Goal: Information Seeking & Learning: Understand process/instructions

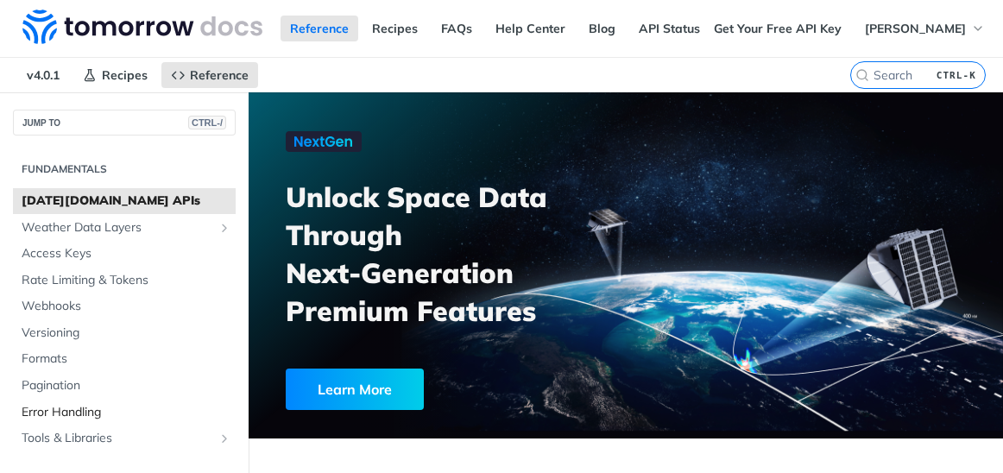
click at [70, 416] on span "Error Handling" at bounding box center [127, 412] width 210 height 17
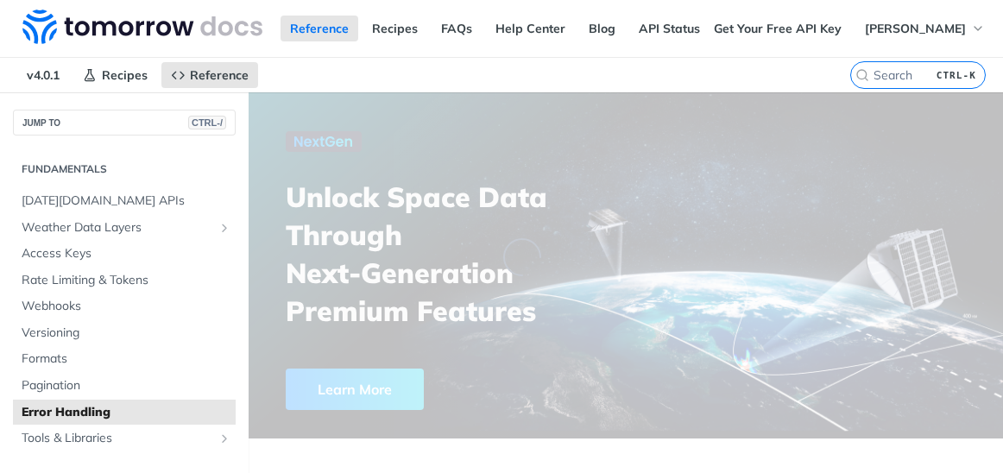
click at [77, 405] on span "Error Handling" at bounding box center [127, 412] width 210 height 17
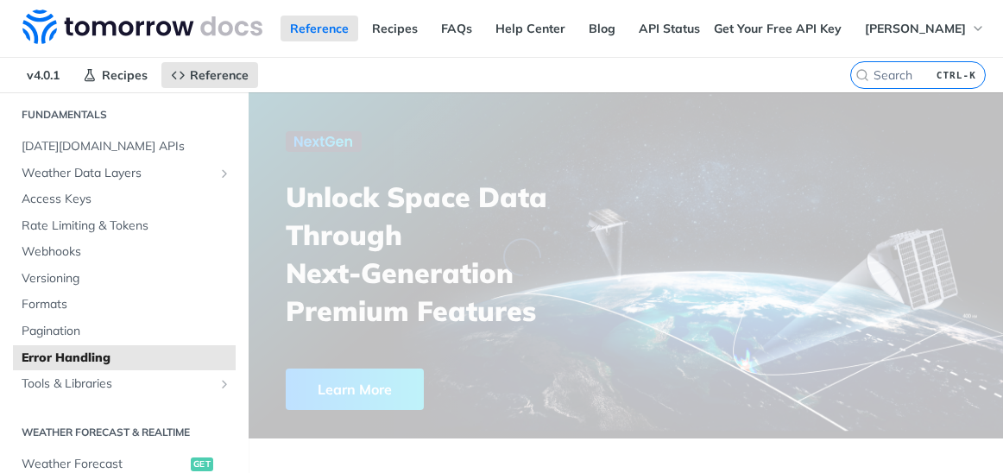
scroll to position [104, 0]
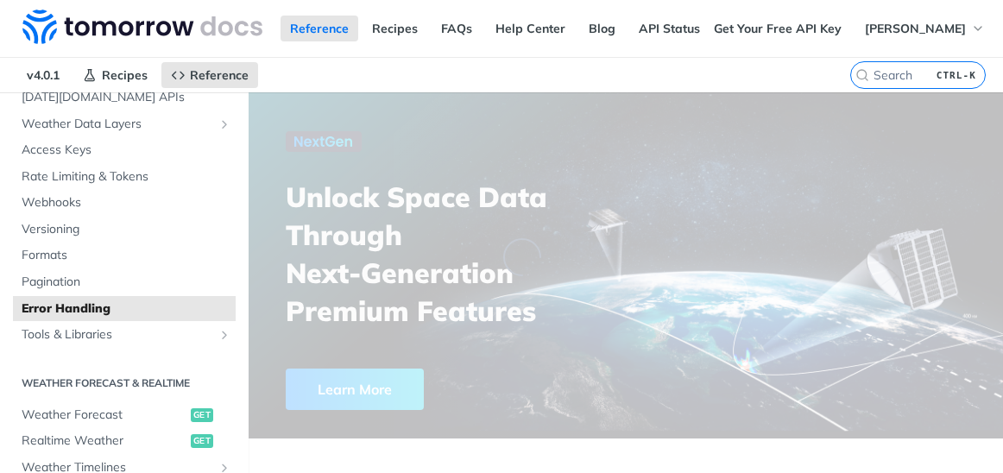
click at [173, 305] on span "Error Handling" at bounding box center [127, 309] width 210 height 17
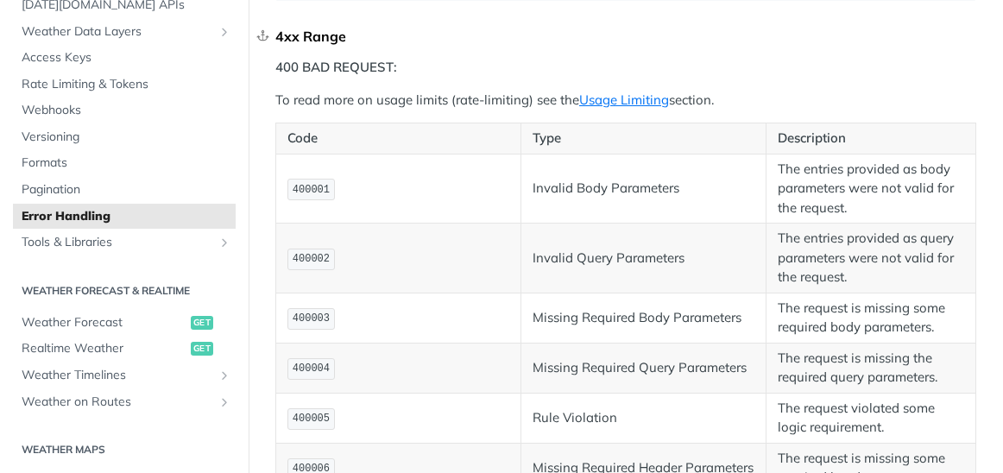
scroll to position [518, 0]
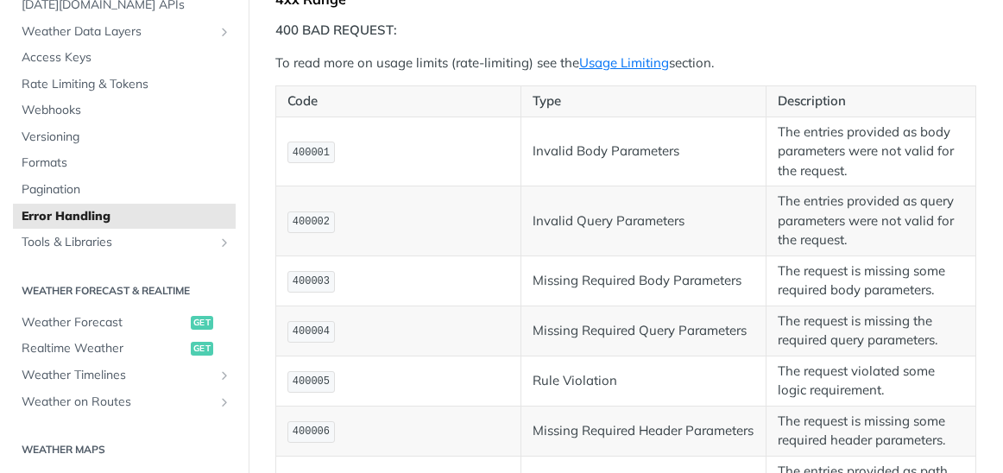
drag, startPoint x: 407, startPoint y: 368, endPoint x: 450, endPoint y: 359, distance: 44.0
click at [450, 306] on td "400003" at bounding box center [398, 281] width 245 height 50
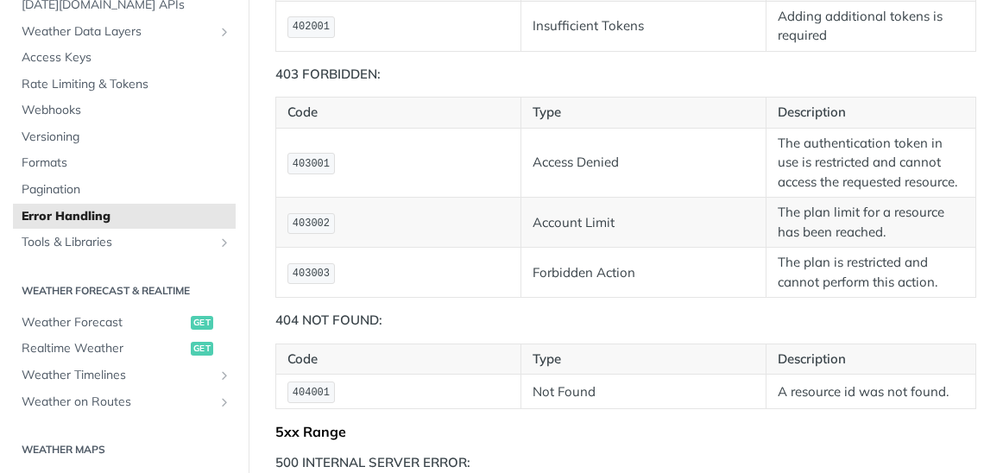
scroll to position [1243, 0]
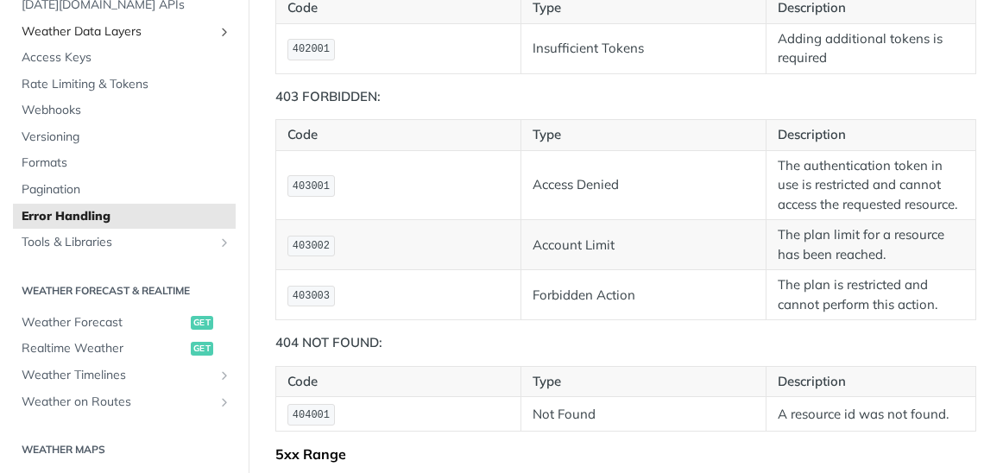
click at [56, 27] on span "Weather Data Layers" at bounding box center [118, 31] width 192 height 17
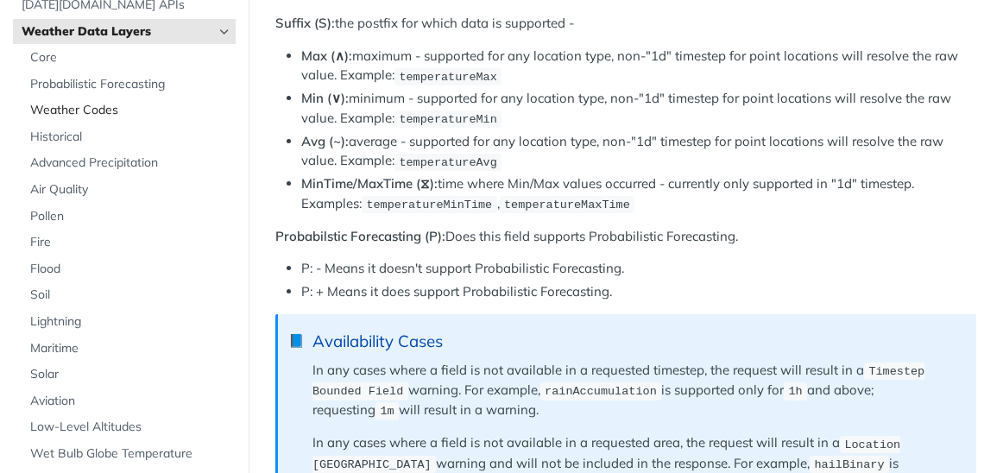
click at [96, 109] on span "Weather Codes" at bounding box center [130, 110] width 201 height 17
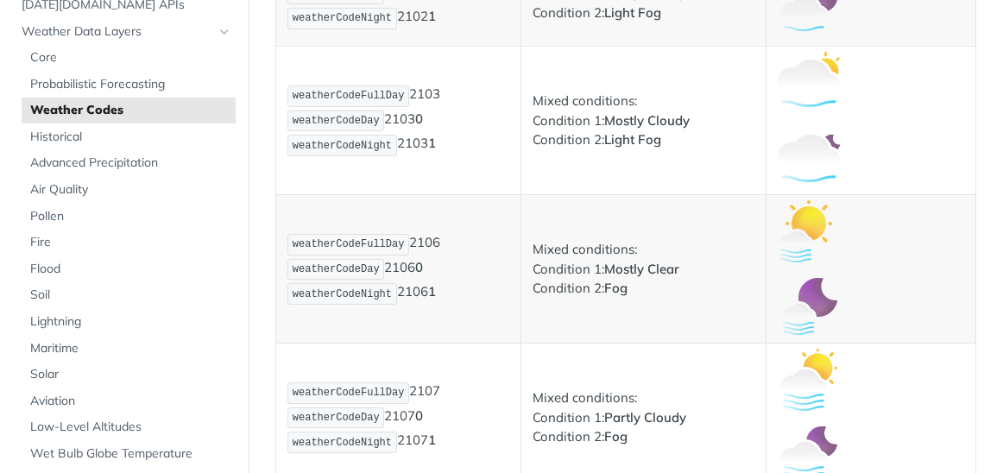
scroll to position [1554, 0]
click at [85, 372] on span "Solar" at bounding box center [130, 374] width 201 height 17
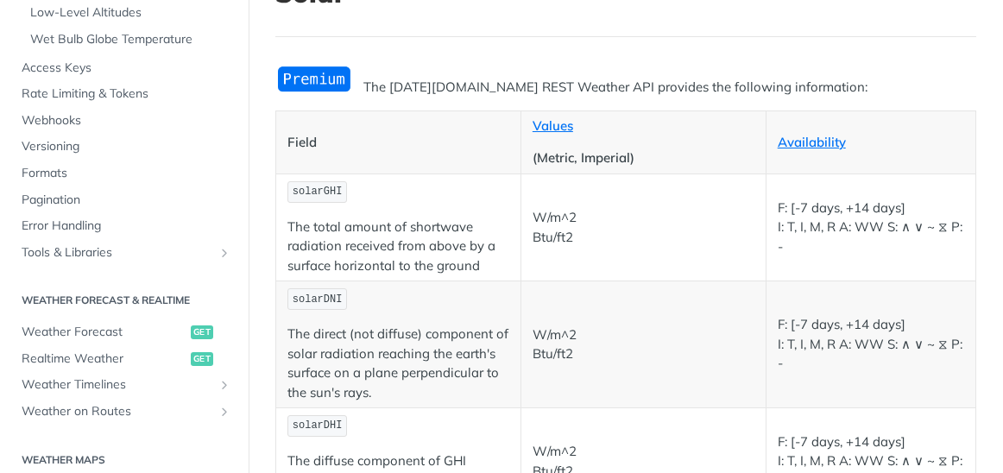
scroll to position [109, 0]
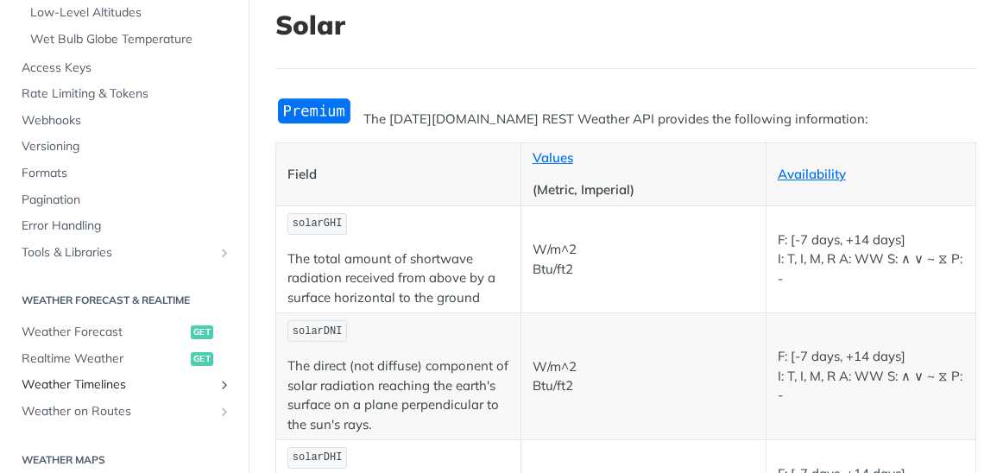
click at [160, 390] on span "Weather Timelines" at bounding box center [118, 385] width 192 height 17
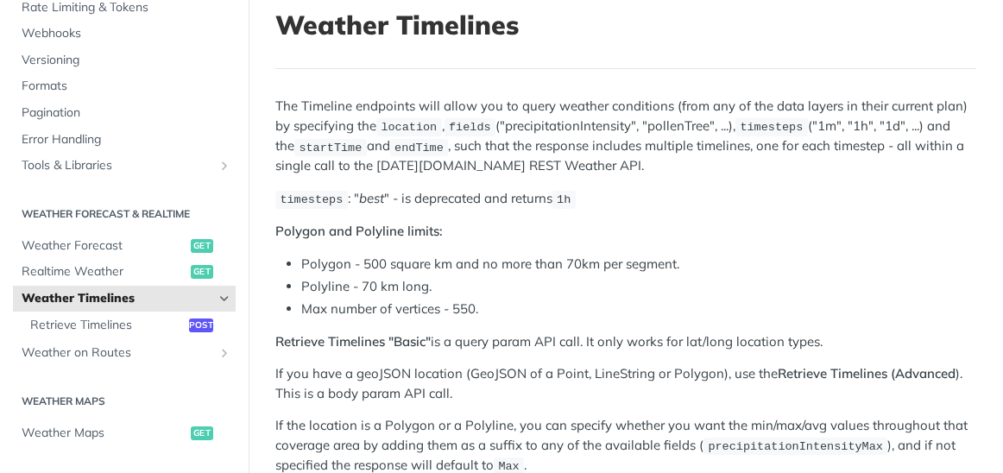
scroll to position [197, 0]
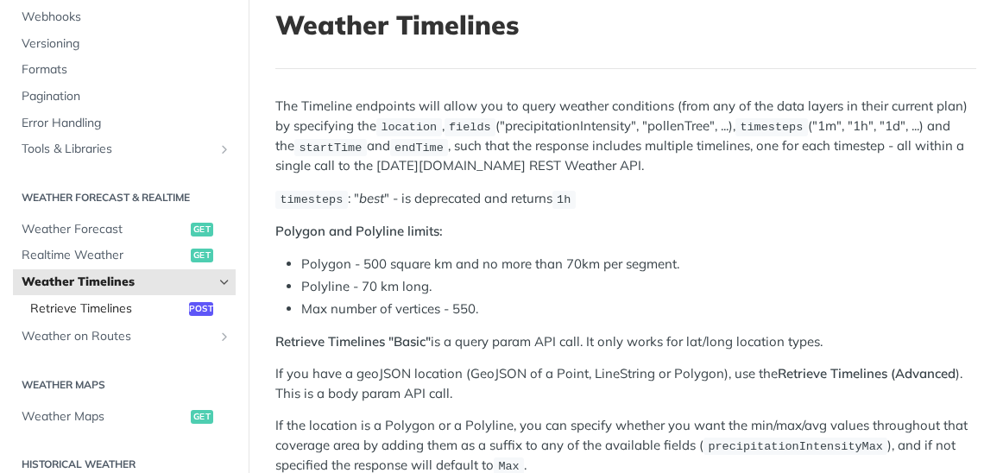
click at [150, 308] on span "Retrieve Timelines" at bounding box center [107, 309] width 155 height 17
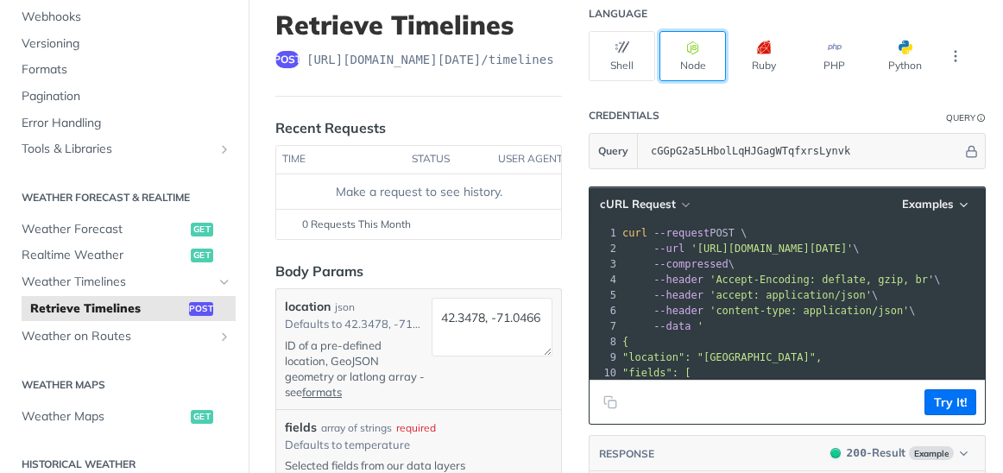
click at [687, 64] on button "Node" at bounding box center [693, 56] width 66 height 50
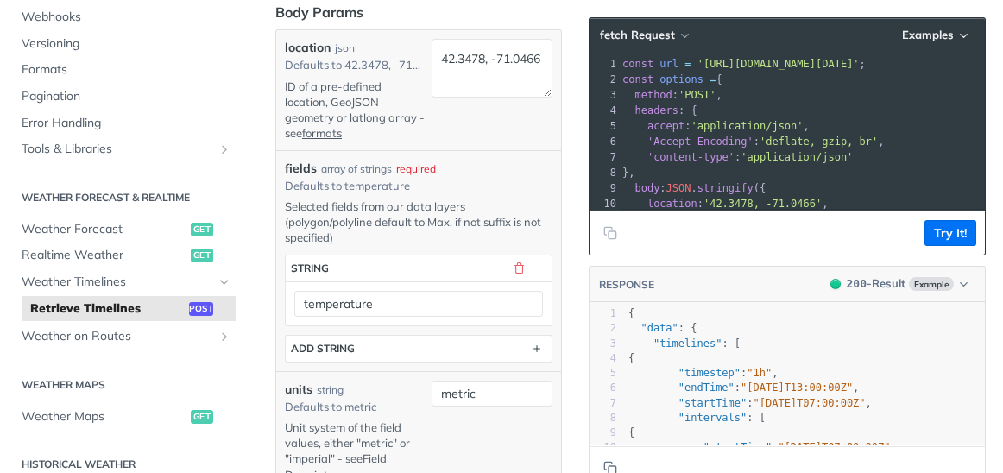
scroll to position [420, 0]
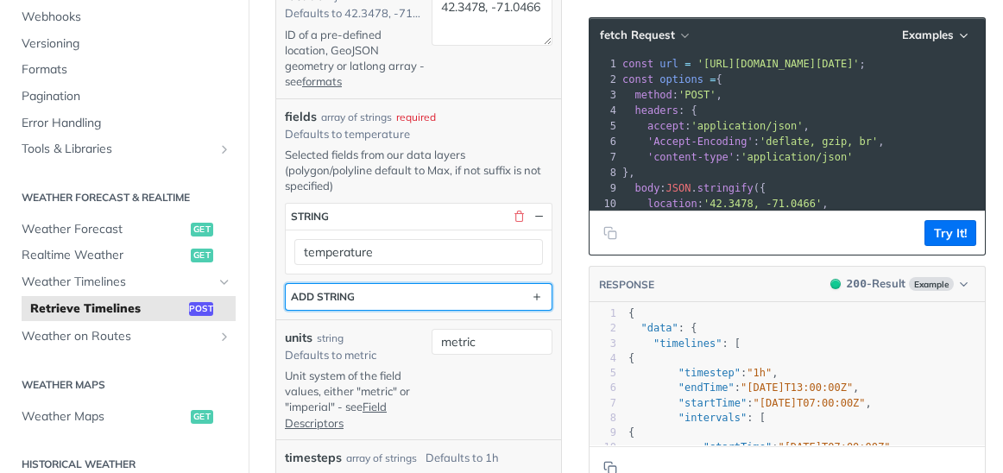
click at [364, 310] on button "ADD string" at bounding box center [419, 297] width 266 height 26
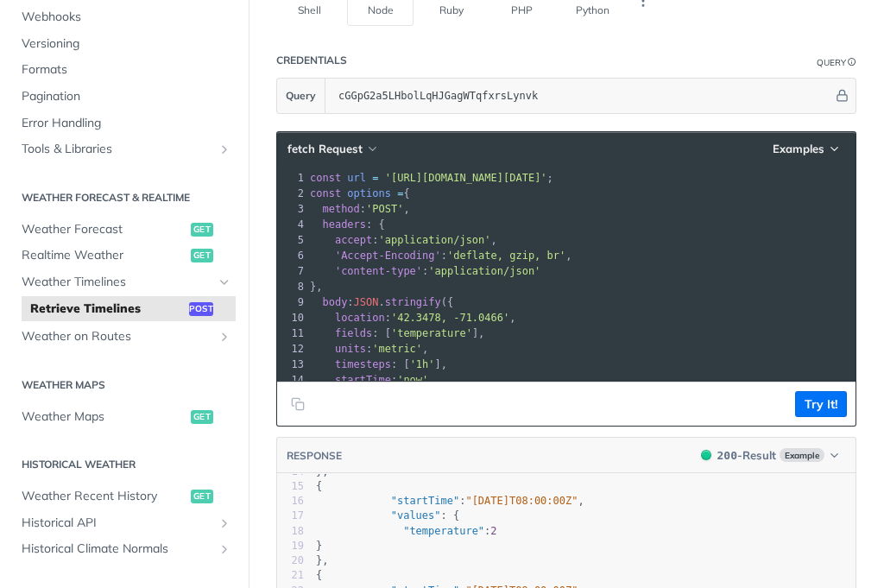
scroll to position [2237, 0]
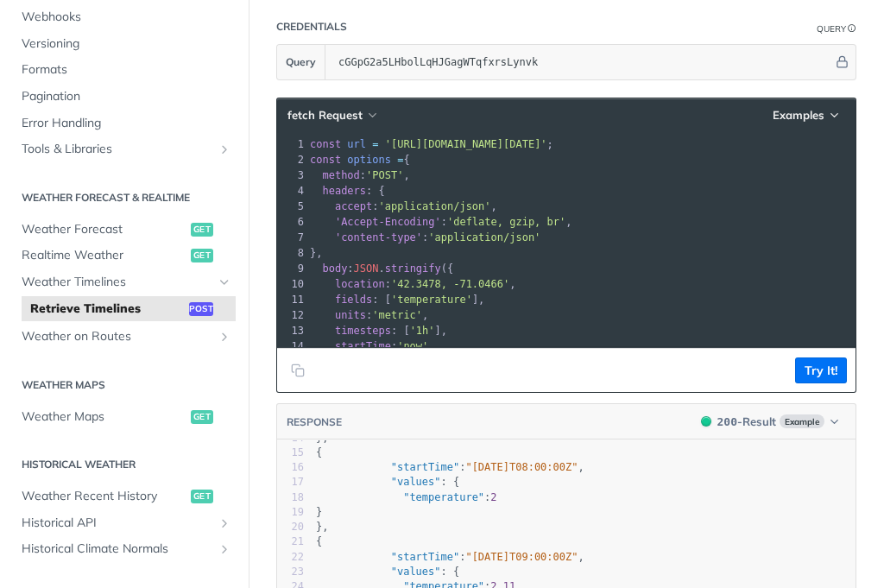
click at [519, 150] on span "'[URL][DOMAIN_NAME][DATE]'" at bounding box center [466, 144] width 162 height 12
click at [534, 150] on span "'[URL][DOMAIN_NAME][DATE]'" at bounding box center [466, 144] width 162 height 12
click at [535, 150] on span "'[URL][DOMAIN_NAME][DATE]'" at bounding box center [466, 144] width 162 height 12
click at [518, 150] on span "'[URL][DOMAIN_NAME][DATE]'" at bounding box center [466, 144] width 162 height 12
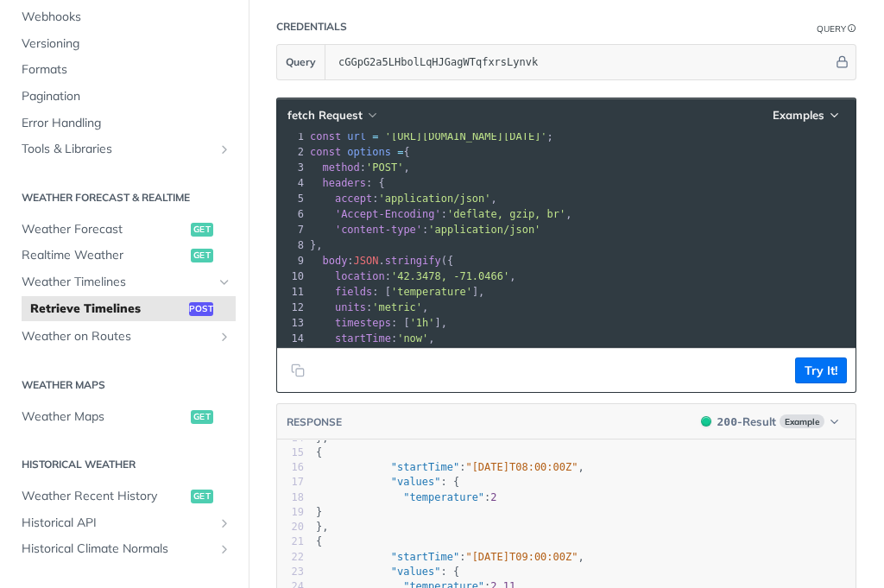
scroll to position [0, 0]
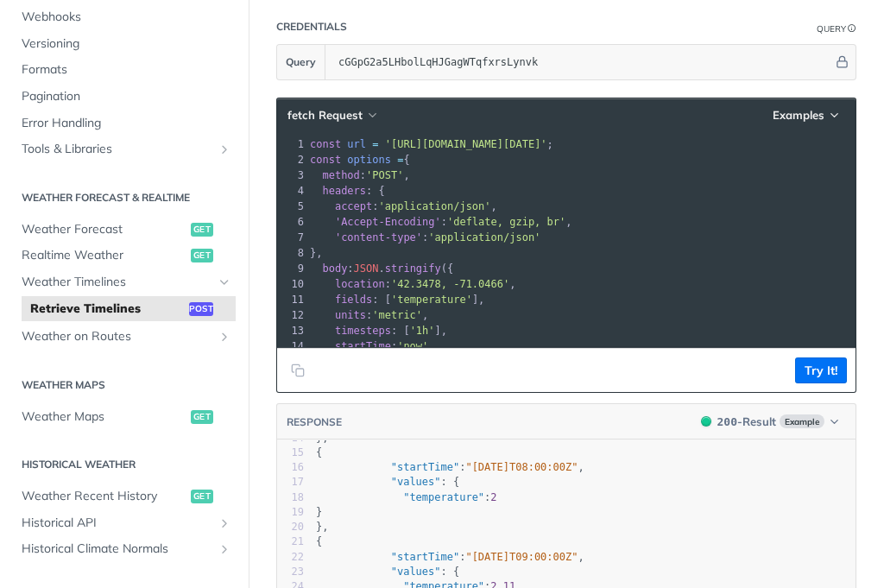
click at [480, 150] on span "'[URL][DOMAIN_NAME][DATE]'" at bounding box center [466, 144] width 162 height 12
click at [547, 150] on span "'[URL][DOMAIN_NAME][DATE]'" at bounding box center [466, 144] width 162 height 12
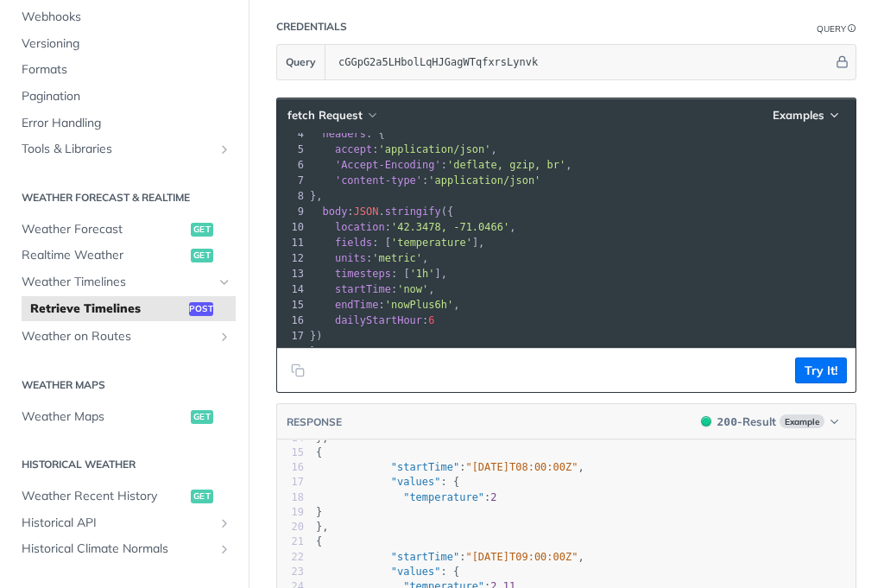
scroll to position [104, 0]
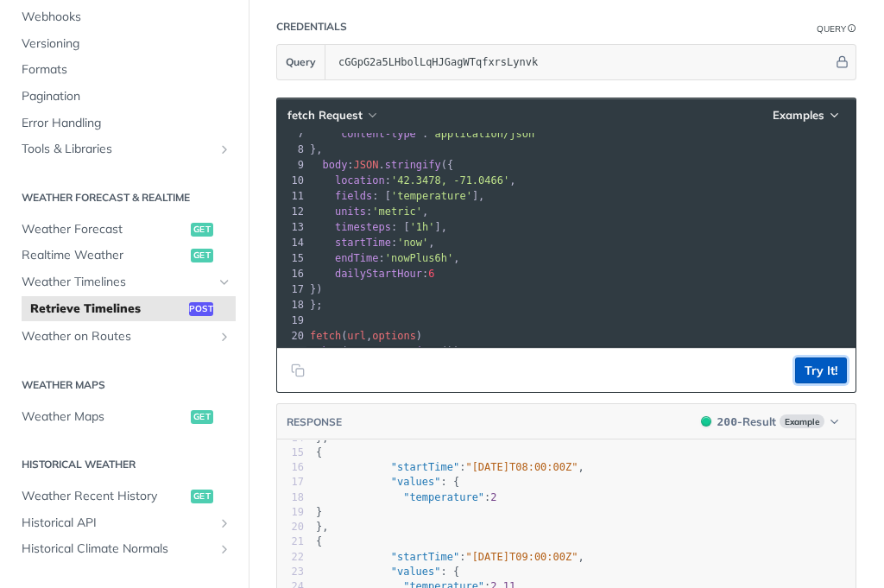
click at [798, 383] on button "Try It!" at bounding box center [821, 371] width 52 height 26
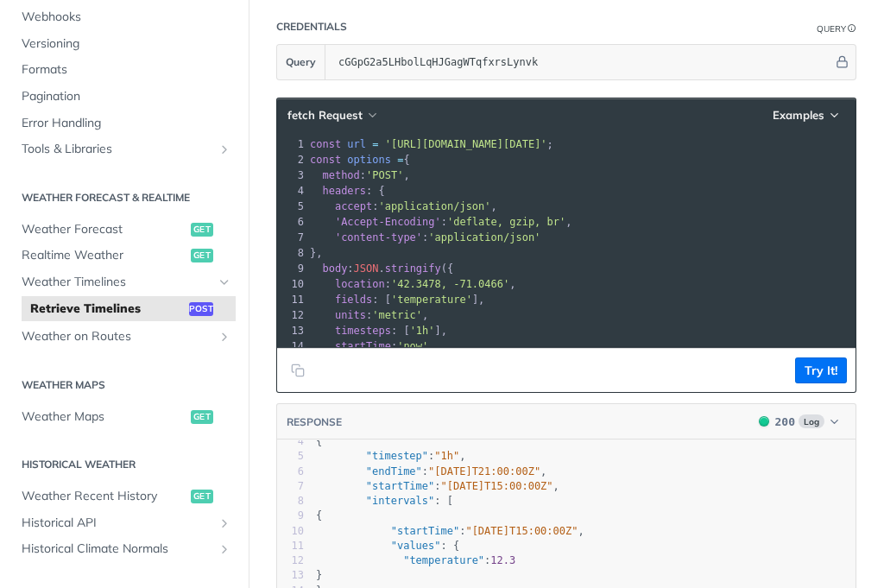
scroll to position [0, 0]
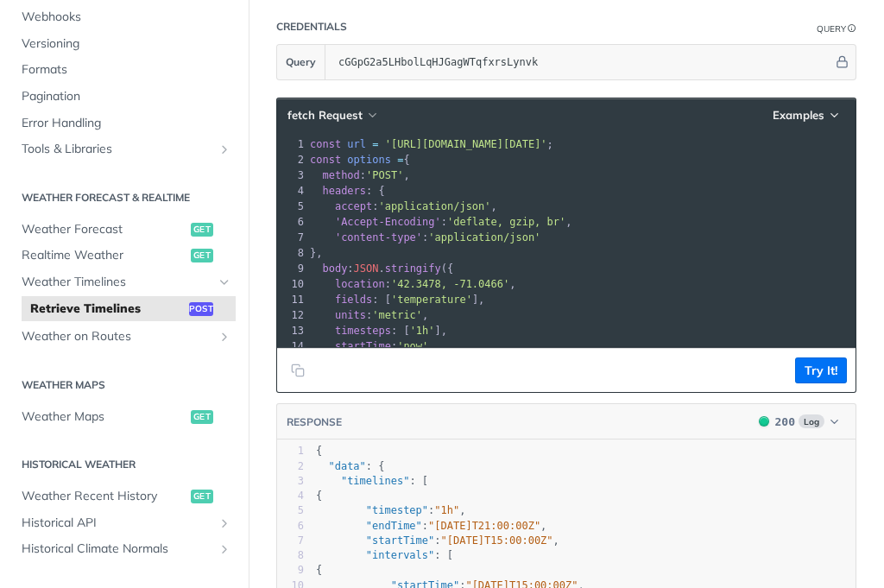
click at [540, 150] on span "'[URL][DOMAIN_NAME][DATE]'" at bounding box center [466, 144] width 162 height 12
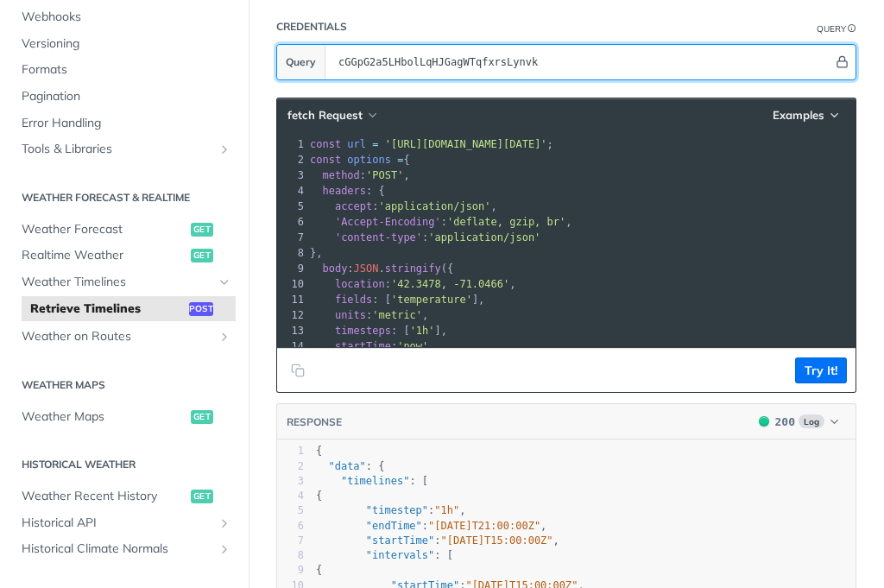
click at [836, 68] on icon "Hide" at bounding box center [842, 61] width 13 height 13
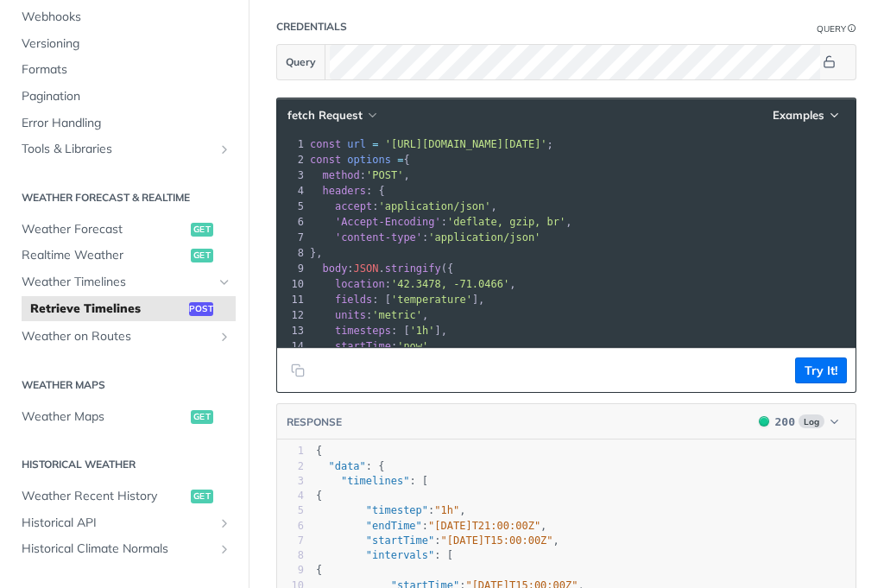
click at [697, 183] on pre "method : 'POST' ," at bounding box center [594, 176] width 574 height 16
drag, startPoint x: 750, startPoint y: 154, endPoint x: 379, endPoint y: 237, distance: 380.5
click at [379, 237] on div "1 const url = '[URL][DOMAIN_NAME][DATE]' ; 2 const options = { 3 method : 'POST…" at bounding box center [594, 315] width 574 height 358
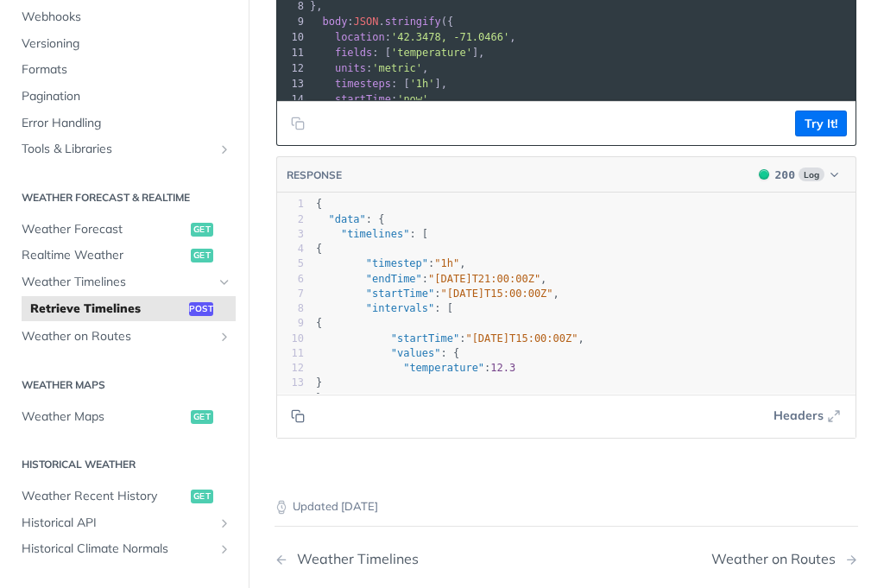
scroll to position [2240, 0]
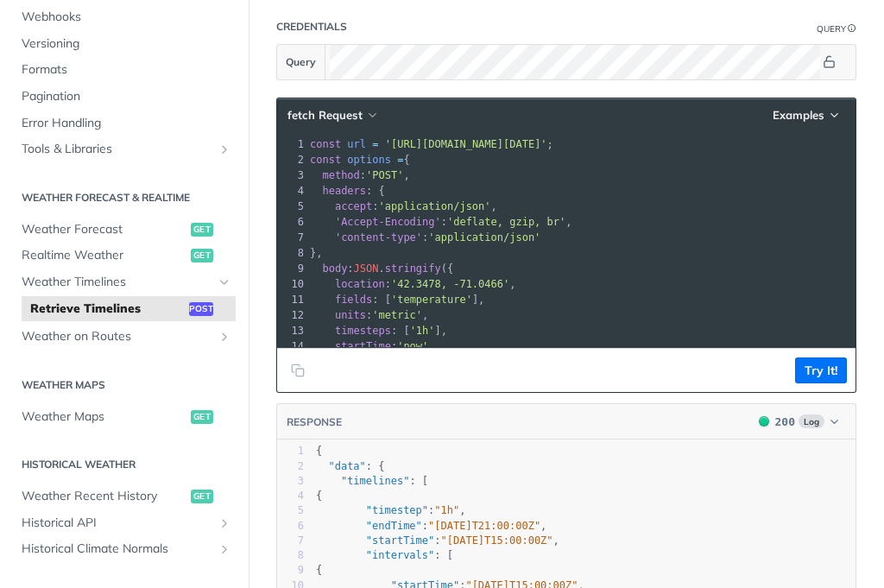
drag, startPoint x: 490, startPoint y: 289, endPoint x: 509, endPoint y: 301, distance: 22.5
click at [494, 276] on pre "body : JSON . stringify ({" at bounding box center [594, 269] width 574 height 16
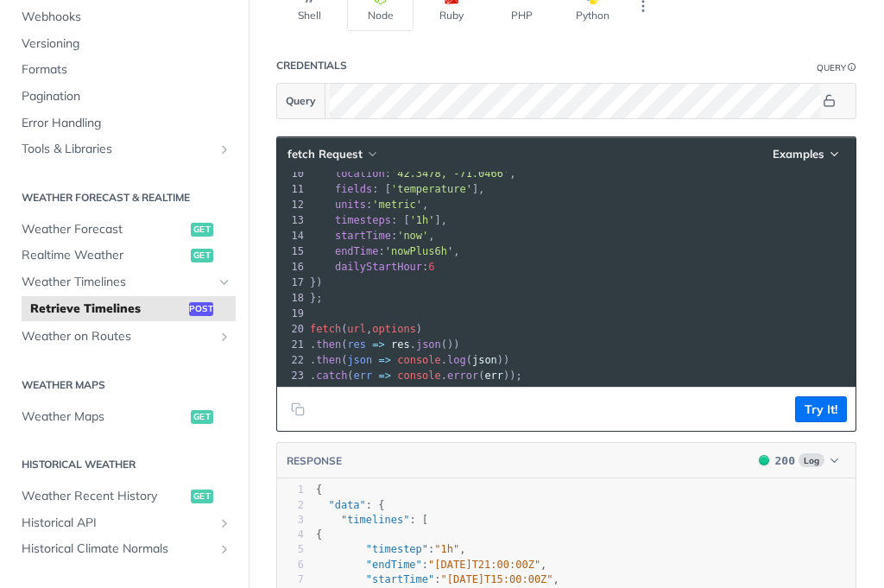
scroll to position [2136, 0]
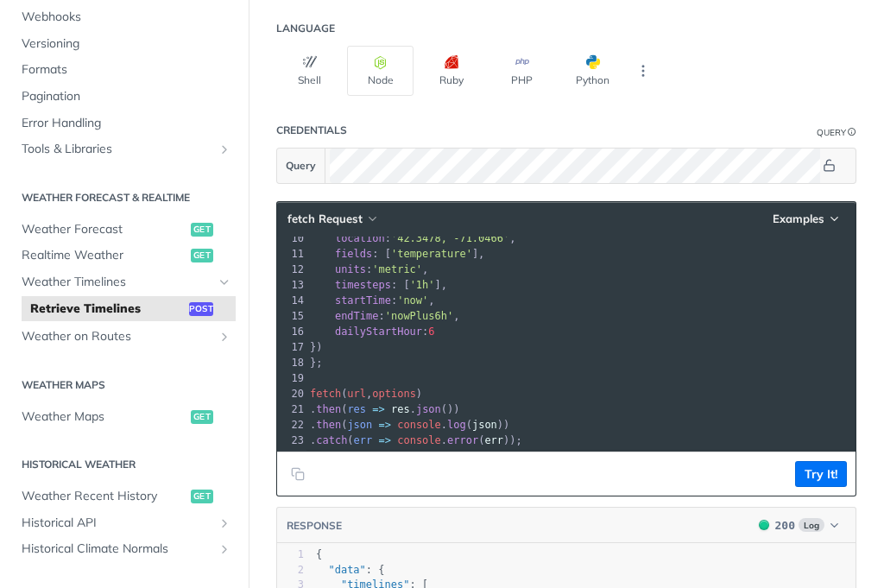
click at [435, 414] on span "json" at bounding box center [428, 409] width 25 height 12
click at [438, 415] on span "json" at bounding box center [428, 409] width 25 height 12
click at [832, 221] on icon "button" at bounding box center [835, 219] width 7 height 3
click at [707, 262] on div "Request Example" at bounding box center [747, 249] width 171 height 25
type input "string"
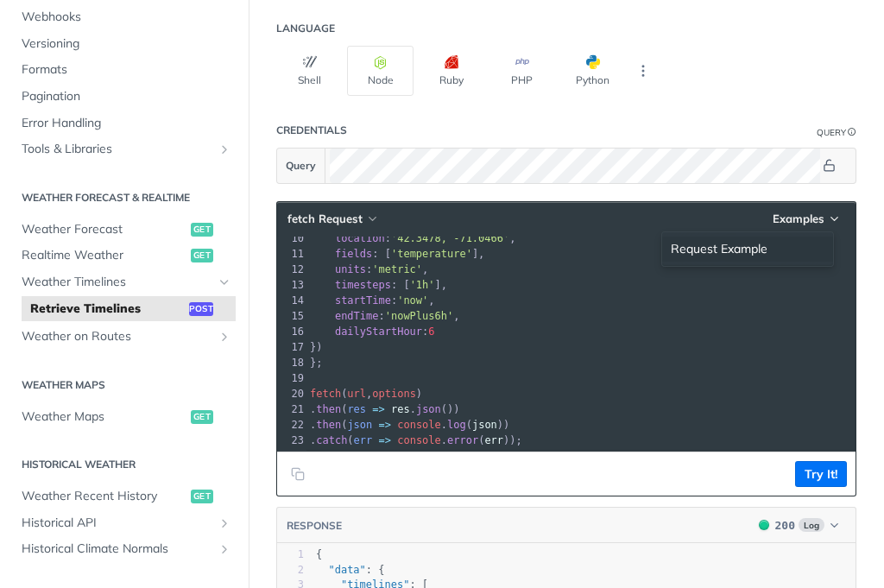
type input "string"
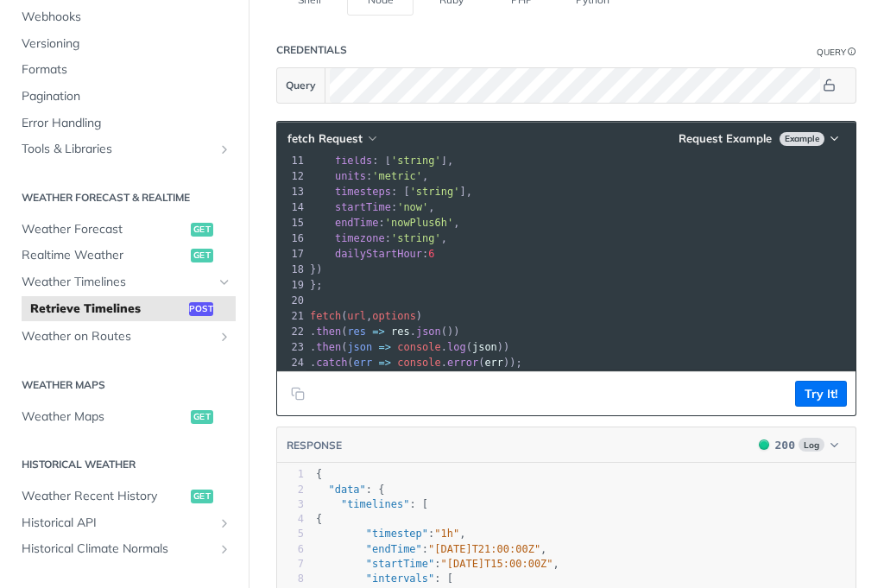
scroll to position [178, 0]
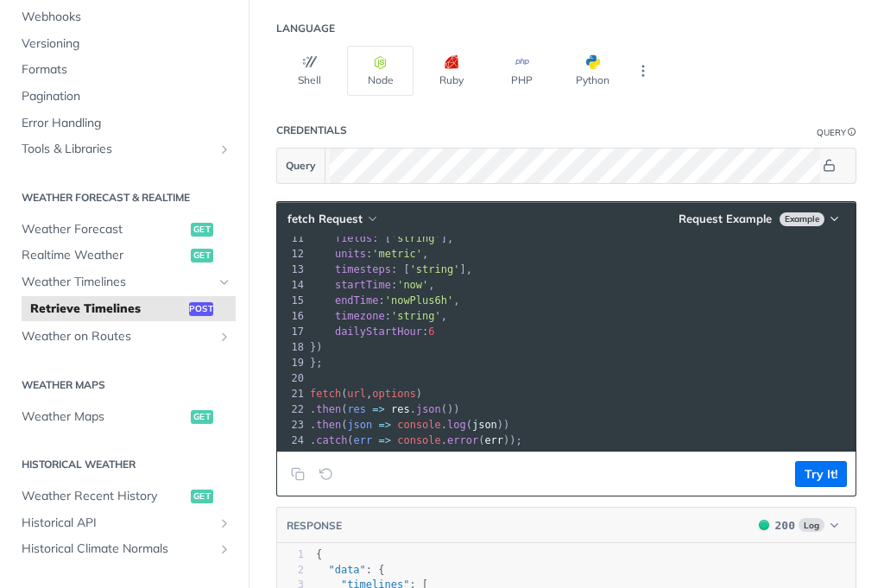
drag, startPoint x: 464, startPoint y: 304, endPoint x: 465, endPoint y: 325, distance: 20.8
click at [460, 305] on span "endTime : 'nowPlus6h' ," at bounding box center [385, 300] width 150 height 12
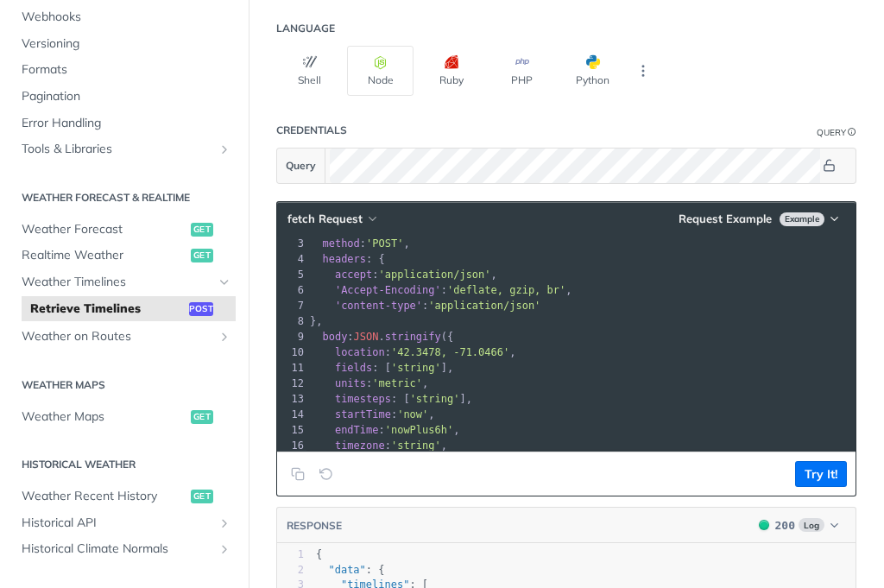
scroll to position [0, 0]
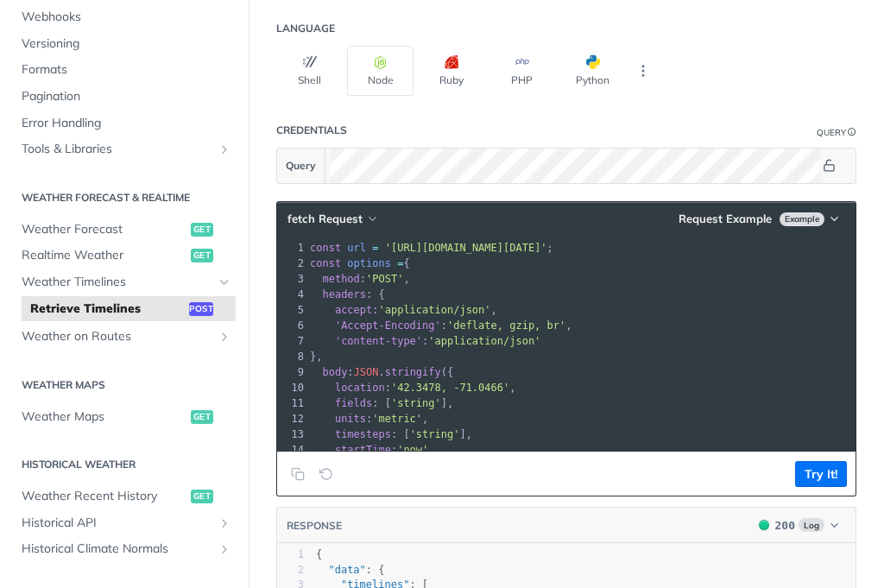
drag, startPoint x: 642, startPoint y: 261, endPoint x: 350, endPoint y: 301, distance: 295.5
click at [350, 301] on div "1 const url = '[URL][DOMAIN_NAME][DATE]' ; 2 const options = { 3 method : 'POST…" at bounding box center [594, 426] width 574 height 373
drag, startPoint x: 412, startPoint y: 250, endPoint x: 419, endPoint y: 260, distance: 11.7
click at [419, 260] on div "fetch Request Request Example Example 1 const url = '[URL][DOMAIN_NAME][DATE]' …" at bounding box center [566, 349] width 580 height 296
drag, startPoint x: 421, startPoint y: 266, endPoint x: 369, endPoint y: 265, distance: 52.7
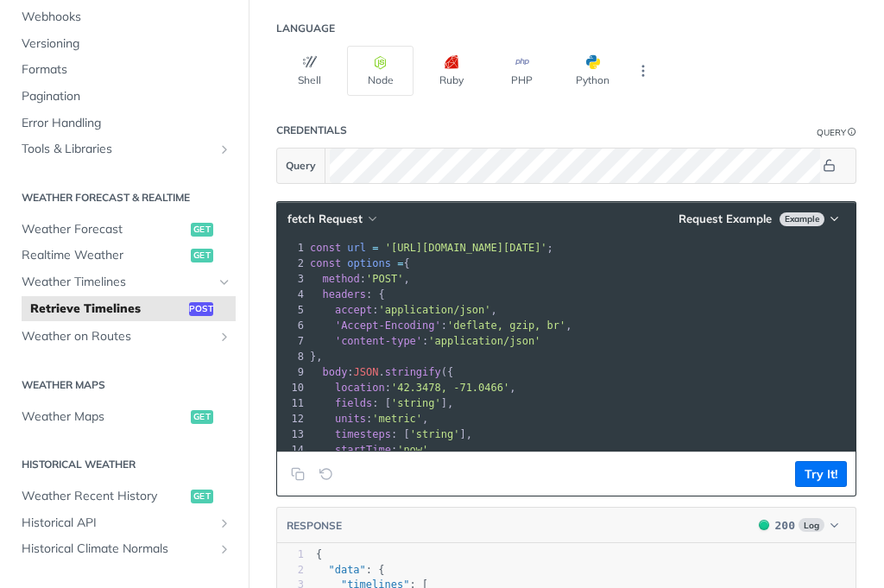
click at [417, 254] on span "'[URL][DOMAIN_NAME][DATE]'" at bounding box center [466, 248] width 162 height 12
click at [545, 254] on span "'[URL][DOMAIN_NAME][DATE]'" at bounding box center [466, 248] width 162 height 12
click at [301, 84] on button "Shell" at bounding box center [309, 71] width 66 height 50
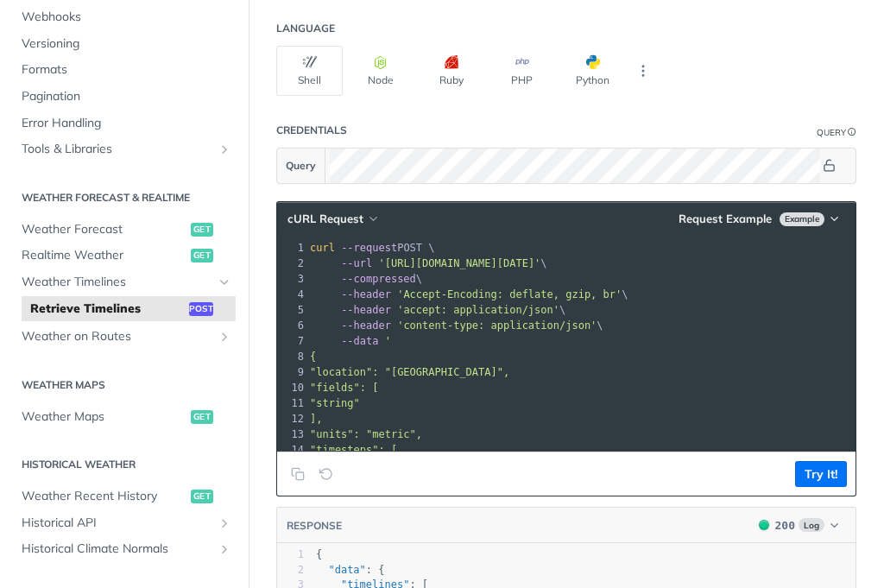
click at [541, 269] on span "'[URL][DOMAIN_NAME][DATE]'" at bounding box center [459, 263] width 162 height 12
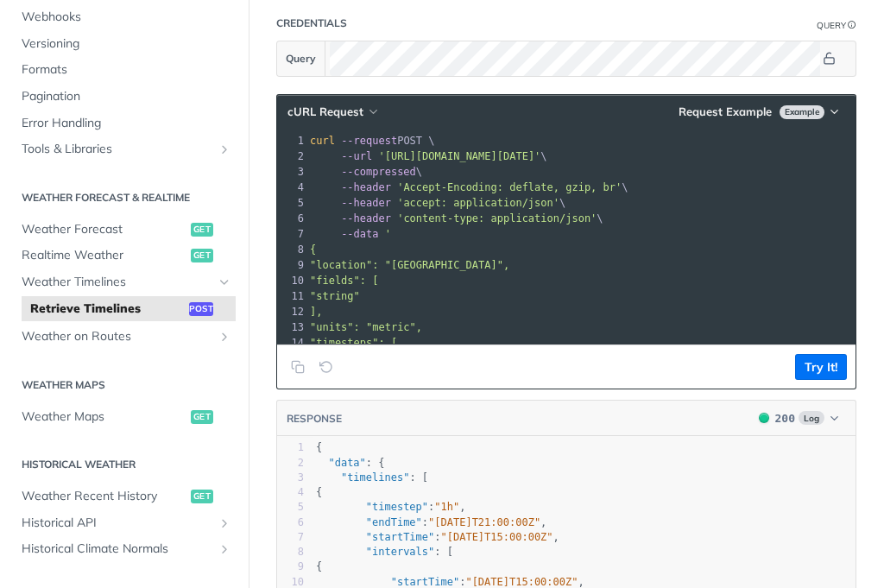
scroll to position [2160, 0]
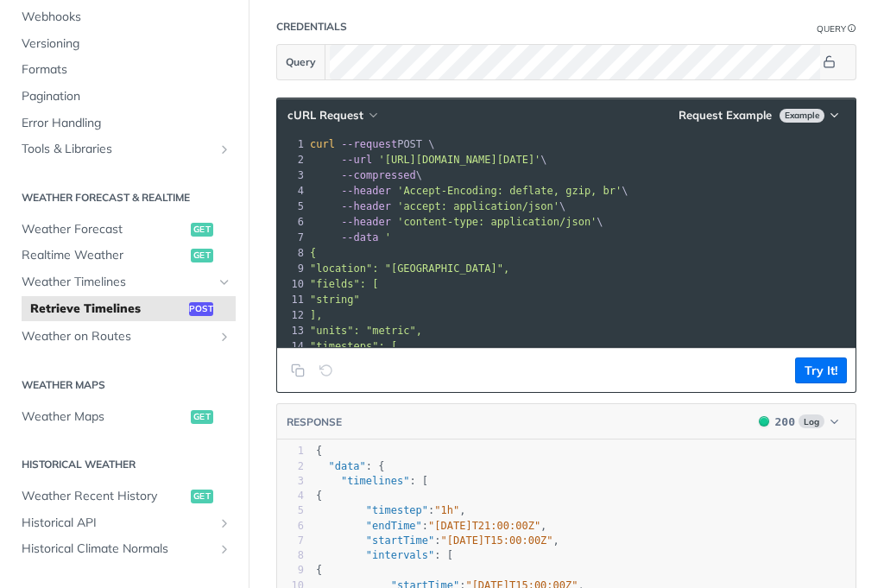
click at [333, 383] on button "Clear Example" at bounding box center [326, 371] width 24 height 26
type input "1h"
type input "temperature"
click at [461, 275] on span ""location": "[GEOGRAPHIC_DATA]"," at bounding box center [409, 269] width 199 height 12
drag, startPoint x: 527, startPoint y: 175, endPoint x: 542, endPoint y: 212, distance: 40.3
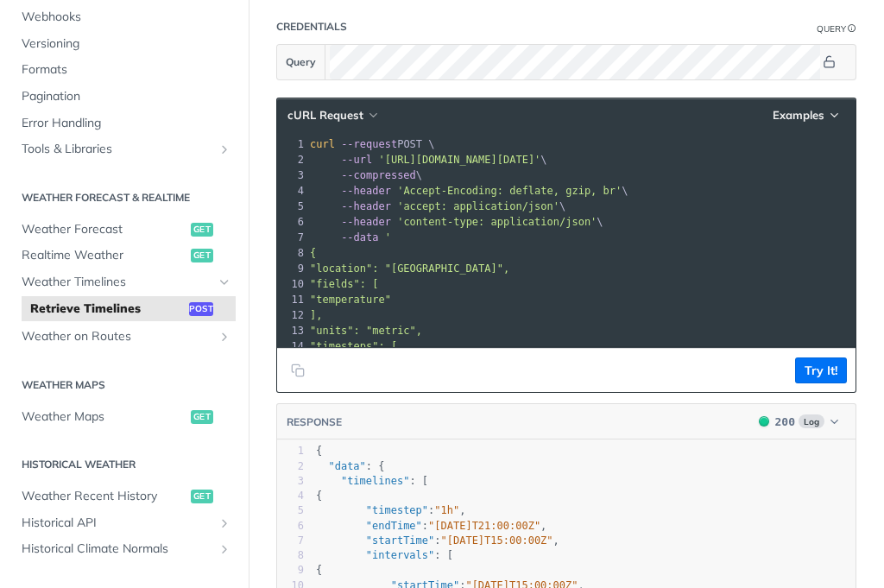
click at [528, 166] on span "'[URL][DOMAIN_NAME][DATE]'" at bounding box center [459, 160] width 162 height 12
click at [607, 380] on footer "Try It!" at bounding box center [566, 370] width 579 height 44
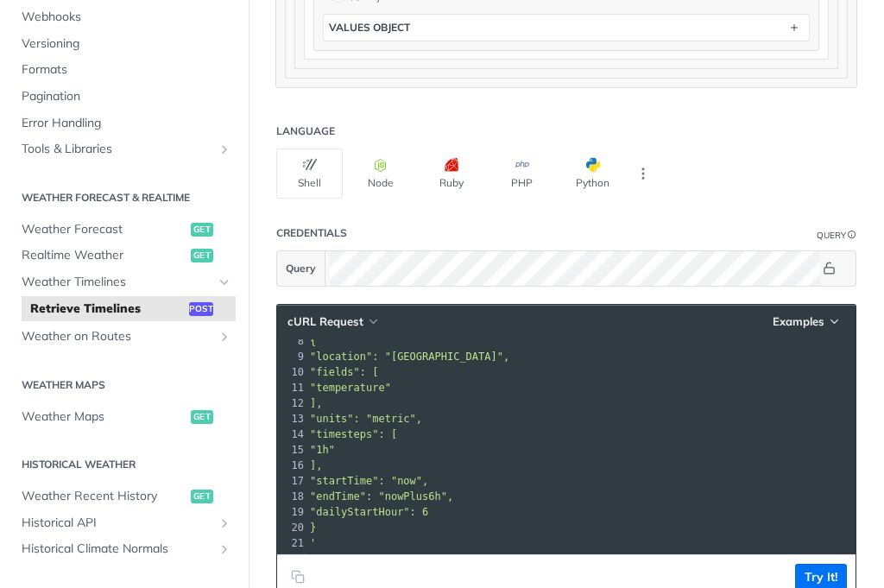
scroll to position [1952, 0]
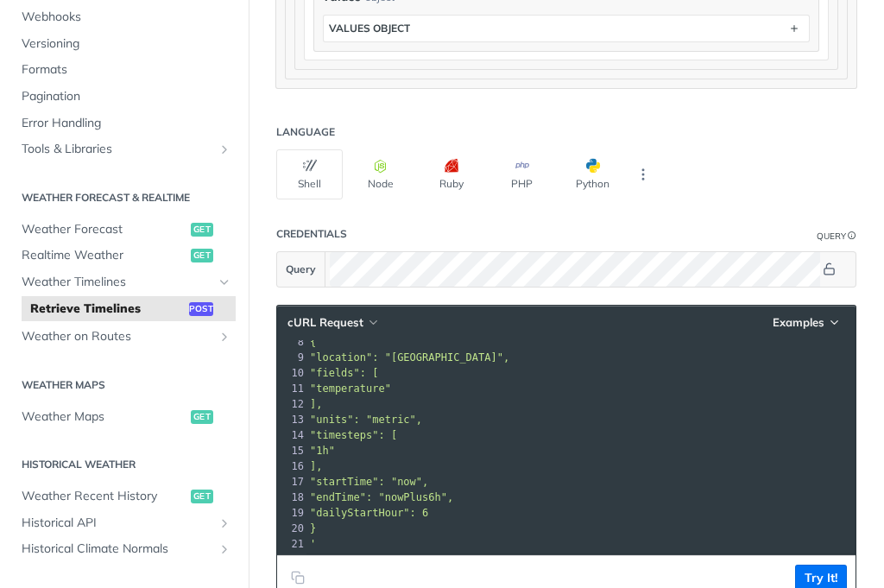
click at [446, 370] on pre ""fields": [" at bounding box center [593, 373] width 573 height 16
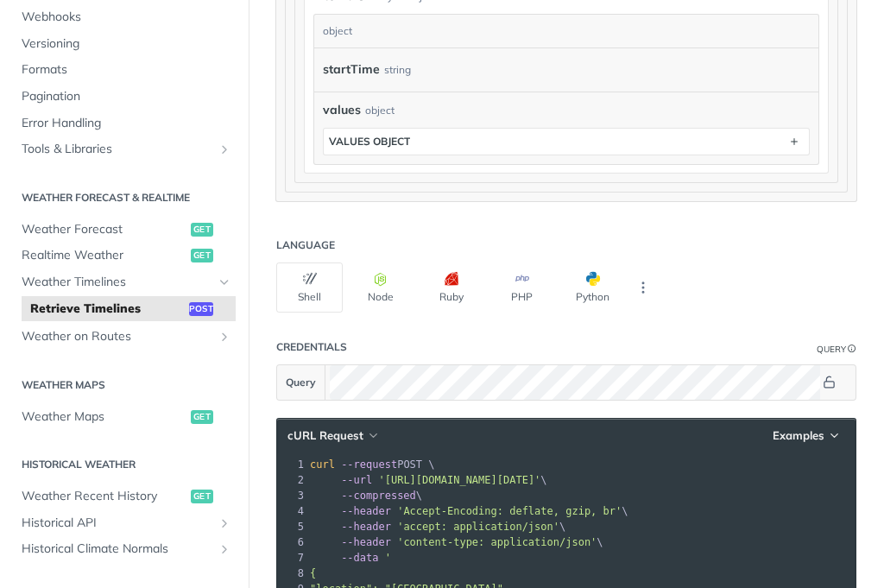
scroll to position [1849, 0]
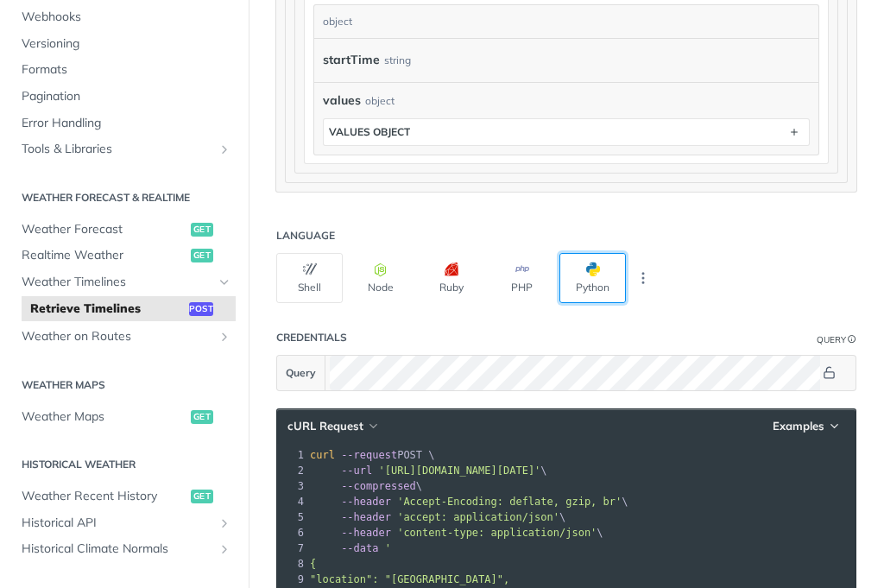
click at [589, 299] on button "Python" at bounding box center [593, 278] width 66 height 50
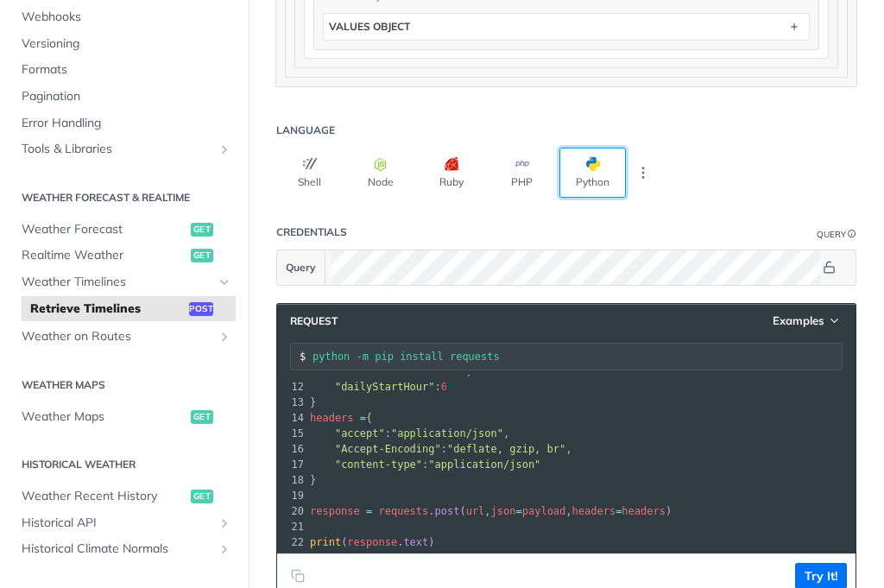
scroll to position [1952, 0]
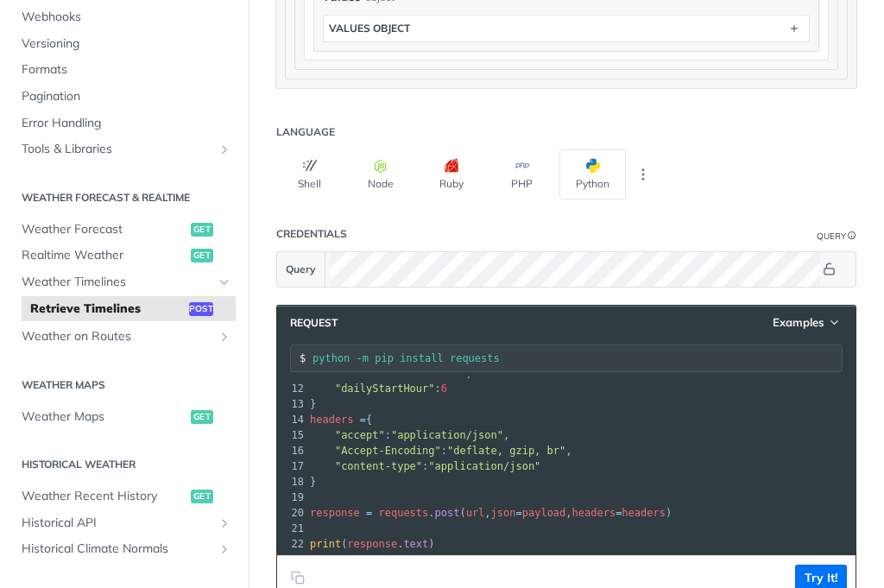
click at [506, 472] on pre "}" at bounding box center [588, 482] width 562 height 16
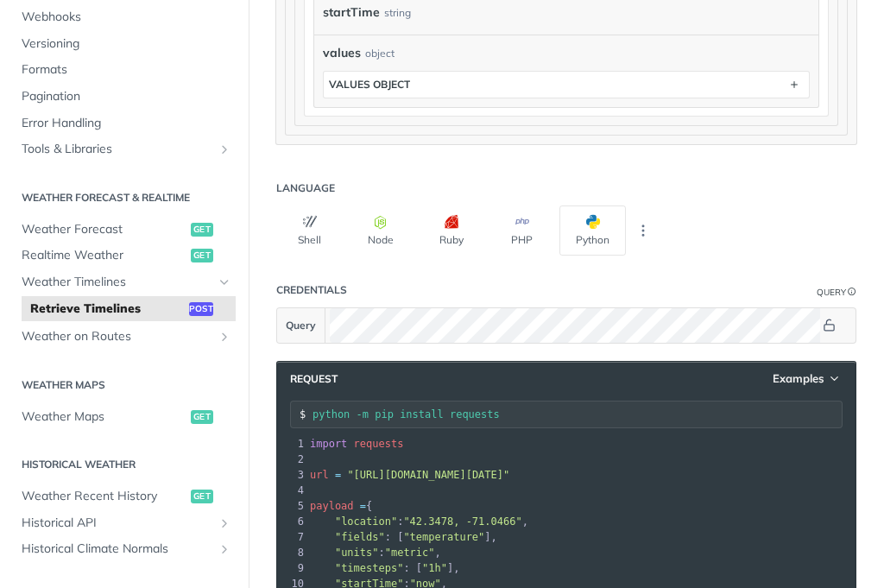
scroll to position [1849, 0]
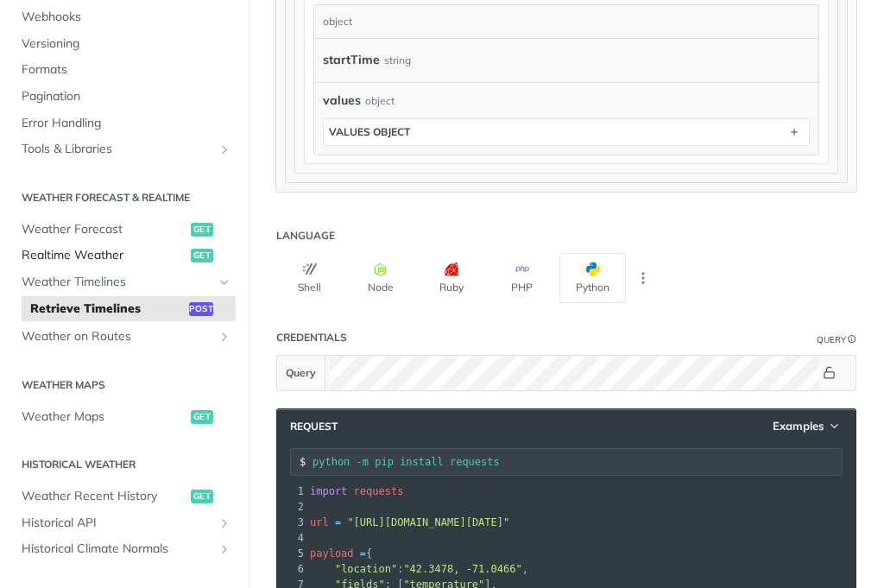
click at [124, 253] on span "Realtime Weather" at bounding box center [104, 255] width 165 height 17
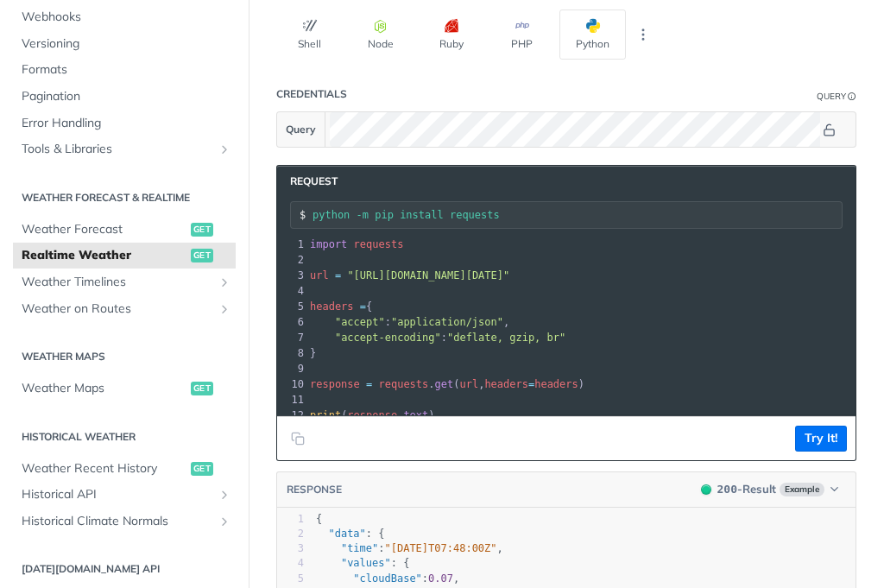
click at [544, 215] on input "python -m pip install requests" at bounding box center [577, 215] width 529 height 12
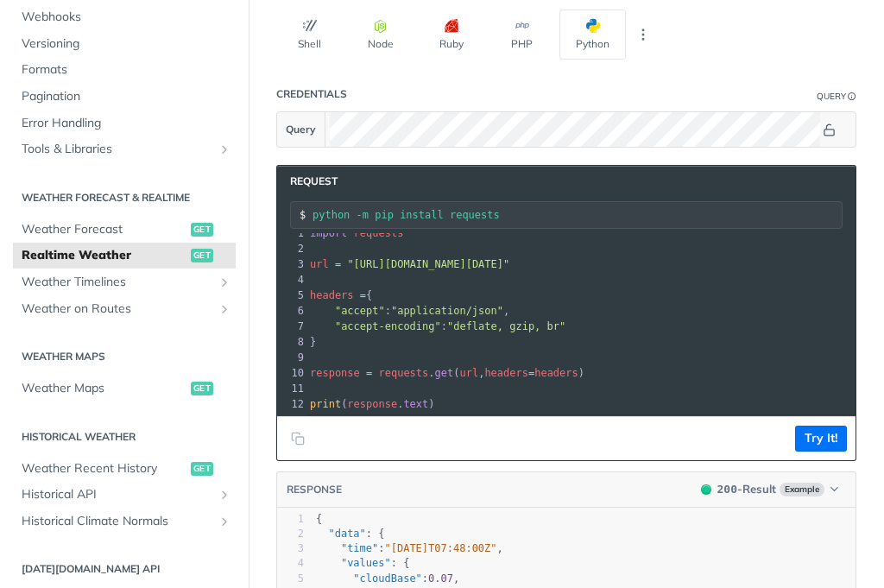
scroll to position [24, 0]
drag, startPoint x: 800, startPoint y: 254, endPoint x: 788, endPoint y: 266, distance: 16.5
click at [509, 258] on span ""[URL][DOMAIN_NAME][DATE]"" at bounding box center [428, 264] width 162 height 12
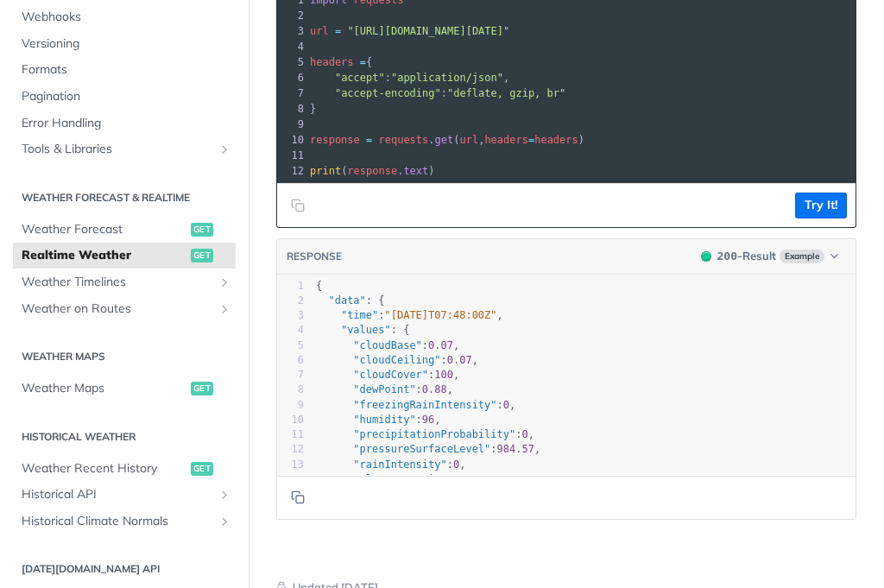
scroll to position [1658, 0]
